Goal: Task Accomplishment & Management: Manage account settings

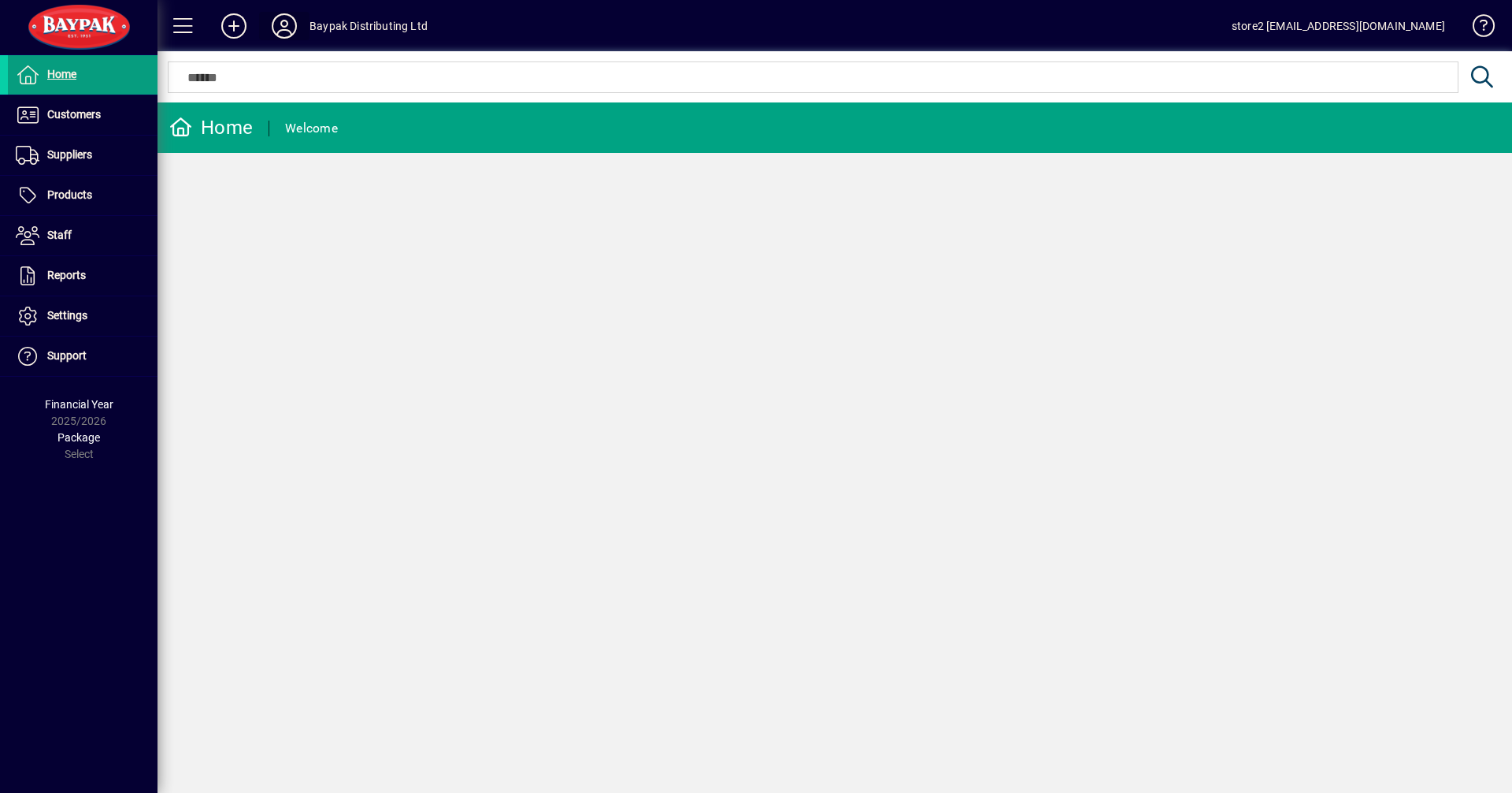
click at [286, 24] on icon at bounding box center [284, 26] width 31 height 25
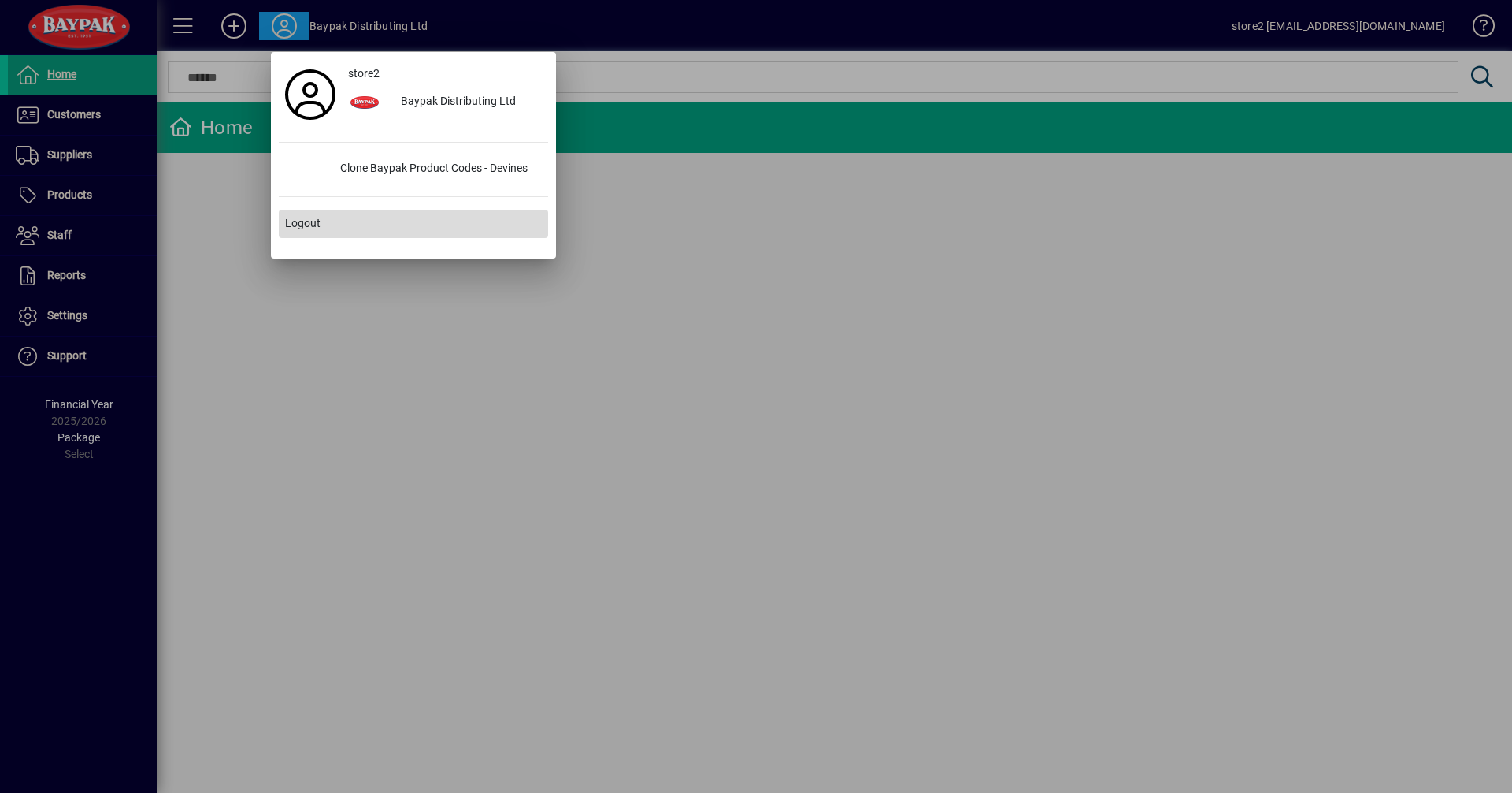
click at [323, 226] on span at bounding box center [413, 223] width 269 height 38
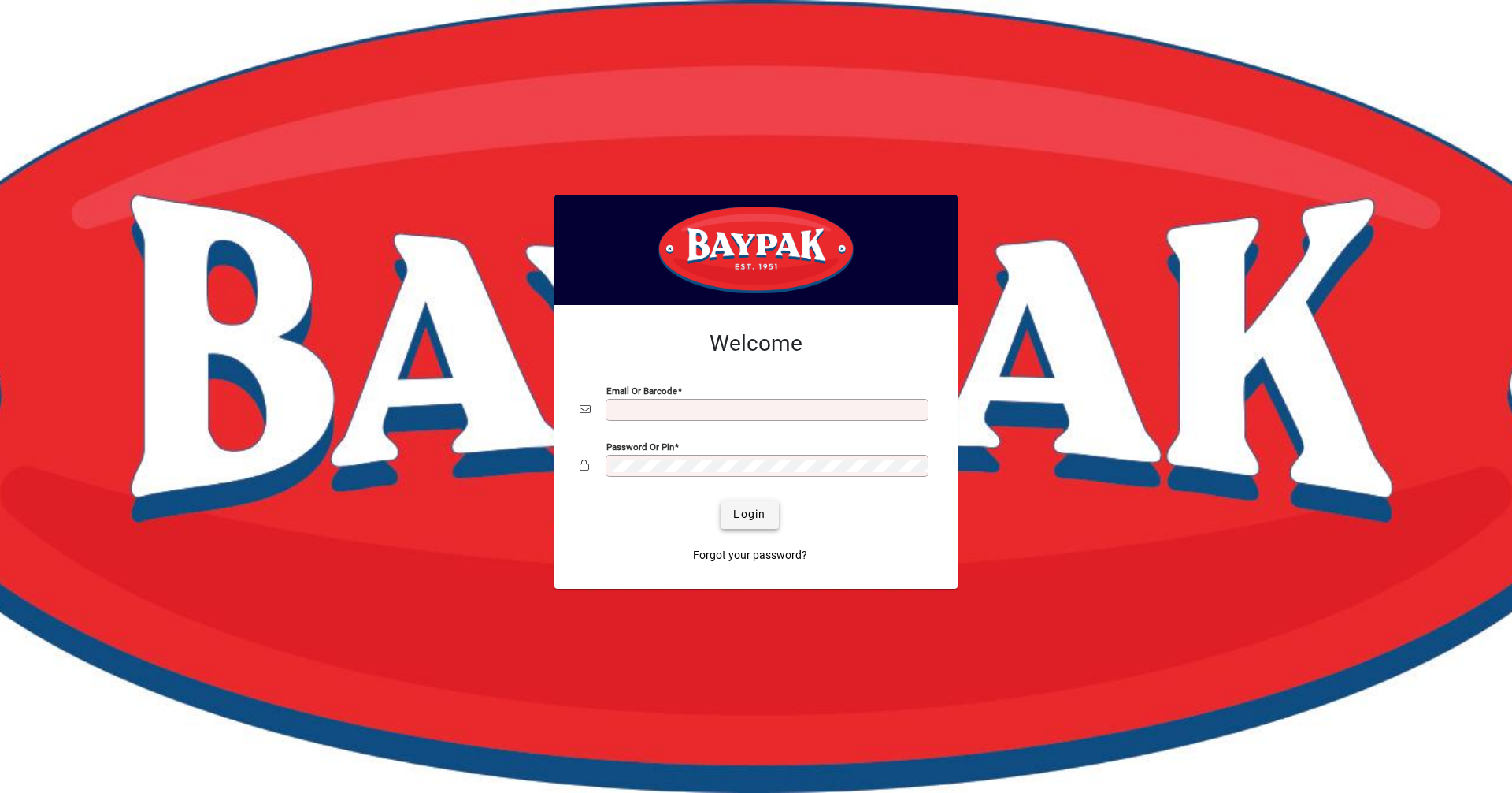
type input "**********"
click at [757, 521] on span "Login" at bounding box center [750, 514] width 32 height 17
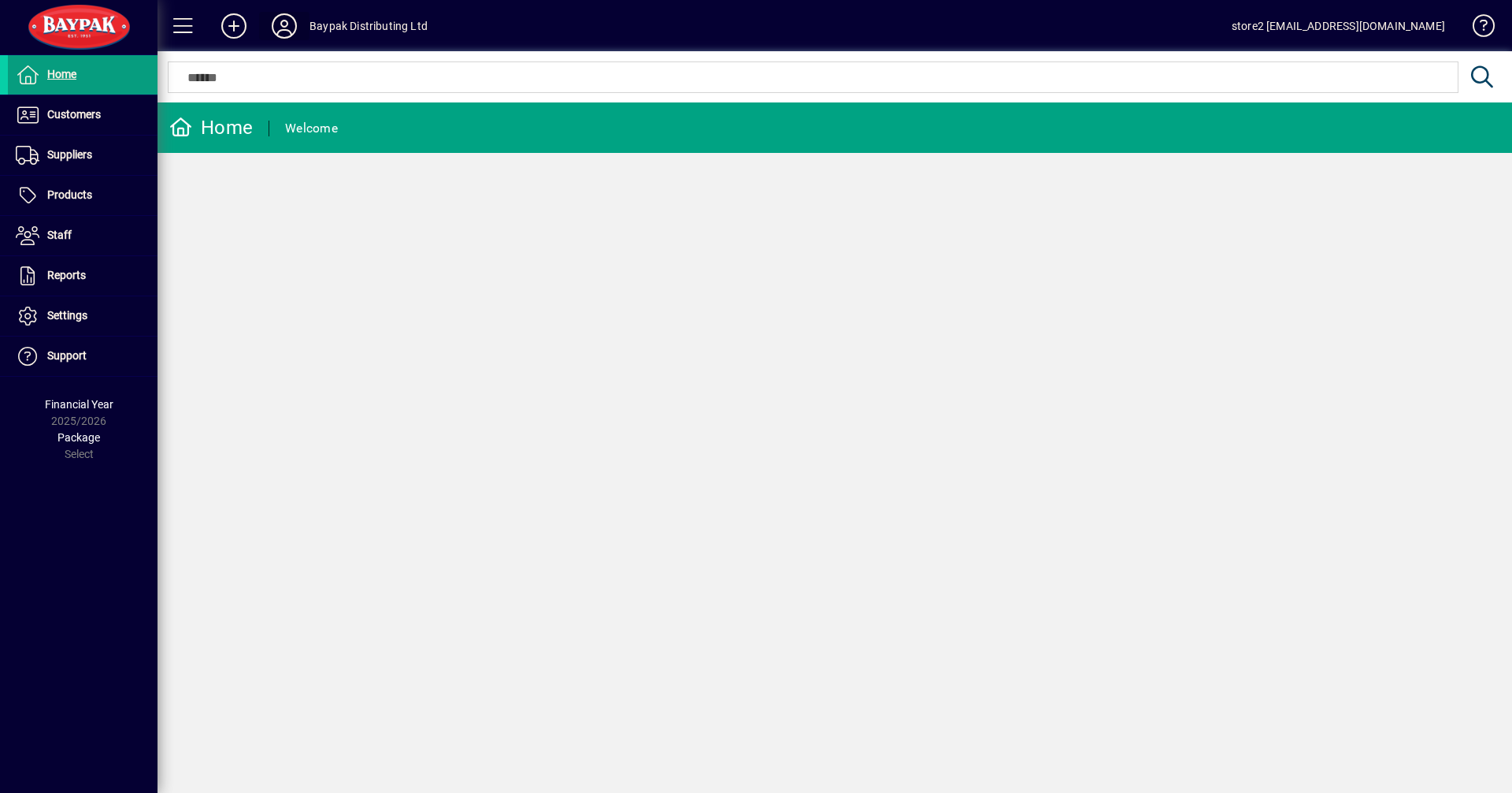
click at [292, 27] on icon at bounding box center [284, 26] width 31 height 25
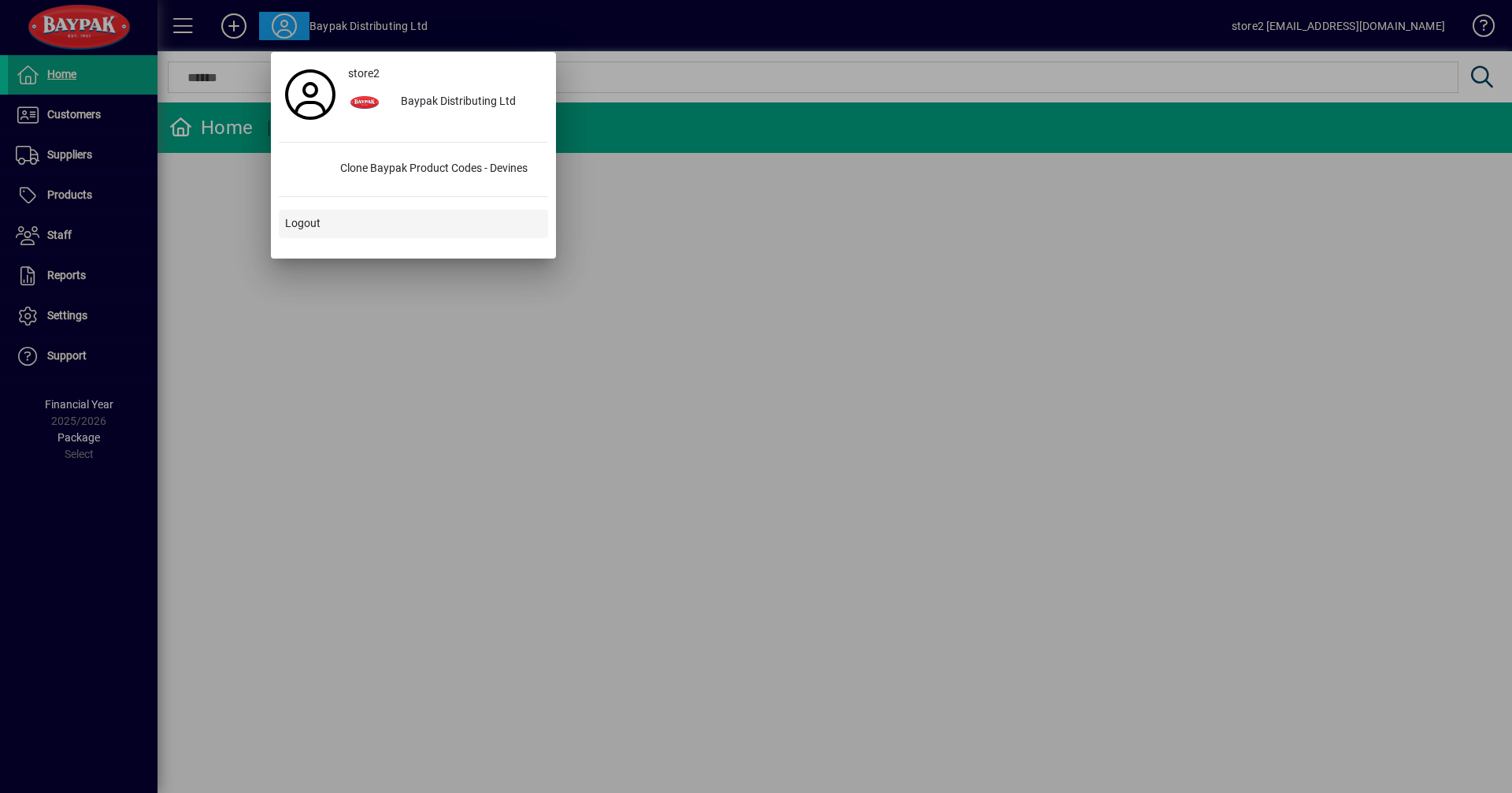
click at [317, 219] on span "Logout" at bounding box center [303, 224] width 35 height 17
